Goal: Find specific page/section: Find specific page/section

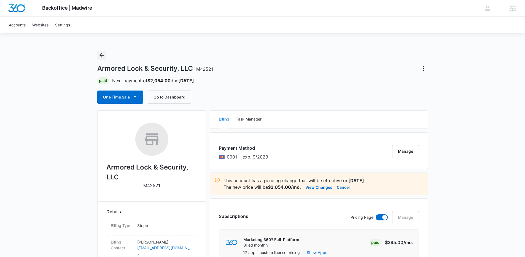
click at [103, 55] on icon "Back" at bounding box center [102, 55] width 4 height 4
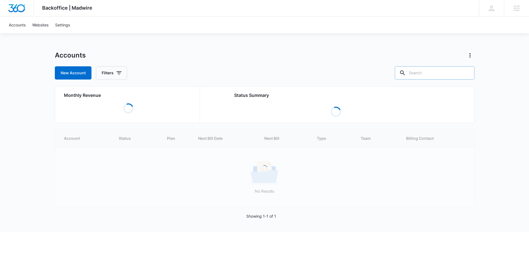
click at [431, 74] on input "text" at bounding box center [435, 72] width 80 height 13
type input "back forty"
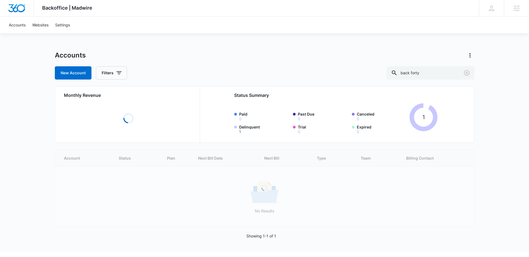
click at [49, 192] on div "Backoffice | Madwire Apps Settings [PERSON_NAME] [PERSON_NAME][EMAIL_ADDRESS][D…" at bounding box center [264, 126] width 529 height 253
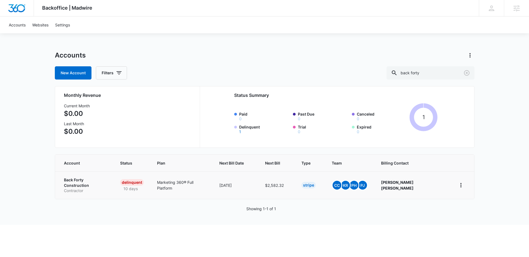
click at [86, 181] on p "Back Forty Construction" at bounding box center [85, 183] width 43 height 11
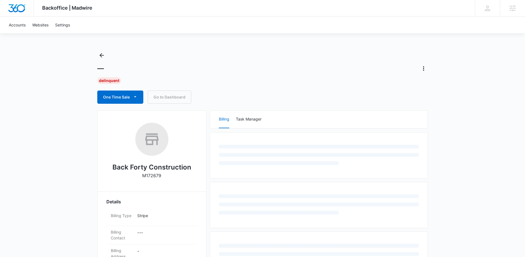
click at [69, 198] on div "Backoffice | Madwire Apps Settings [PERSON_NAME] [PERSON_NAME][EMAIL_ADDRESS][D…" at bounding box center [262, 230] width 525 height 460
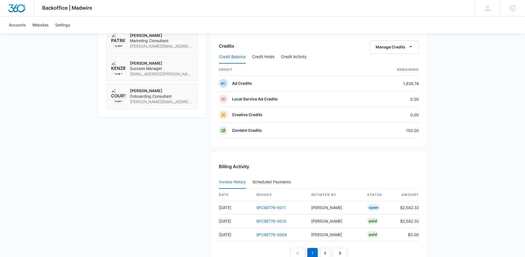
scroll to position [441, 0]
click at [479, 181] on div "Backoffice | Madwire Apps Settings [PERSON_NAME] [PERSON_NAME][EMAIL_ADDRESS][D…" at bounding box center [262, 4] width 525 height 891
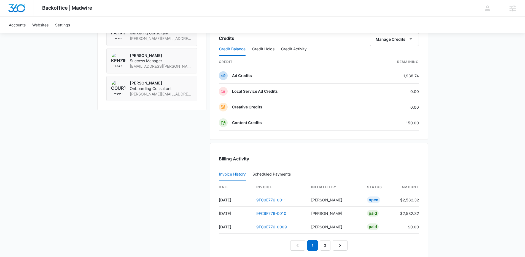
scroll to position [450, 0]
click at [328, 244] on link "2" at bounding box center [325, 245] width 10 height 10
click at [305, 245] on link "1" at bounding box center [306, 245] width 10 height 10
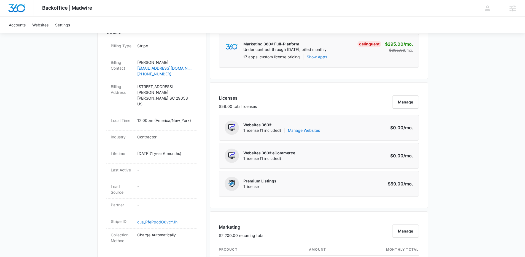
scroll to position [283, 0]
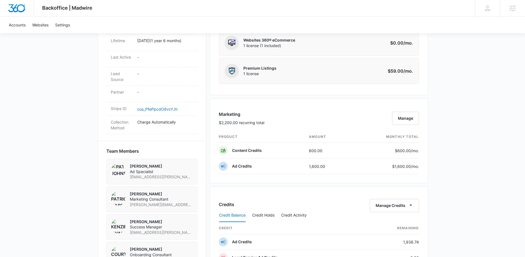
click at [460, 179] on div "Backoffice | Madwire Apps Settings [PERSON_NAME] [PERSON_NAME][EMAIL_ADDRESS][D…" at bounding box center [262, 162] width 525 height 891
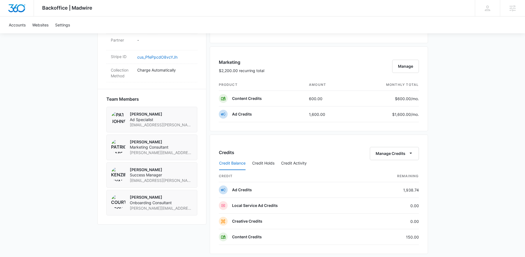
scroll to position [336, 0]
click at [460, 179] on div "Backoffice | Madwire Apps Settings [PERSON_NAME] [PERSON_NAME][EMAIL_ADDRESS][D…" at bounding box center [262, 109] width 525 height 891
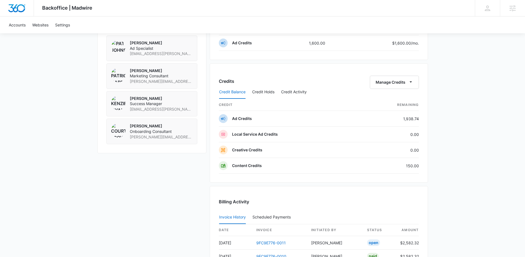
scroll to position [504, 0]
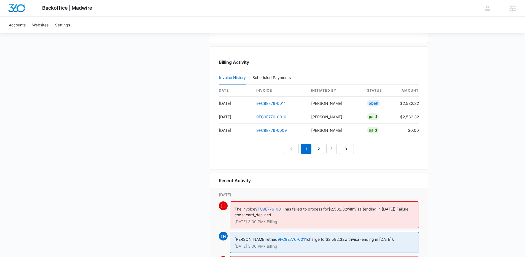
scroll to position [553, 0]
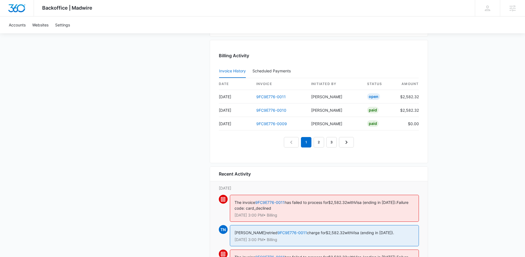
click at [313, 155] on div "Billing Activity Invoice History Scheduled Payments 0 date invoice Initiated By…" at bounding box center [319, 101] width 218 height 123
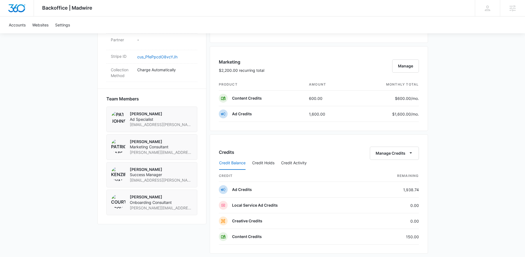
scroll to position [335, 0]
